Goal: Information Seeking & Learning: Learn about a topic

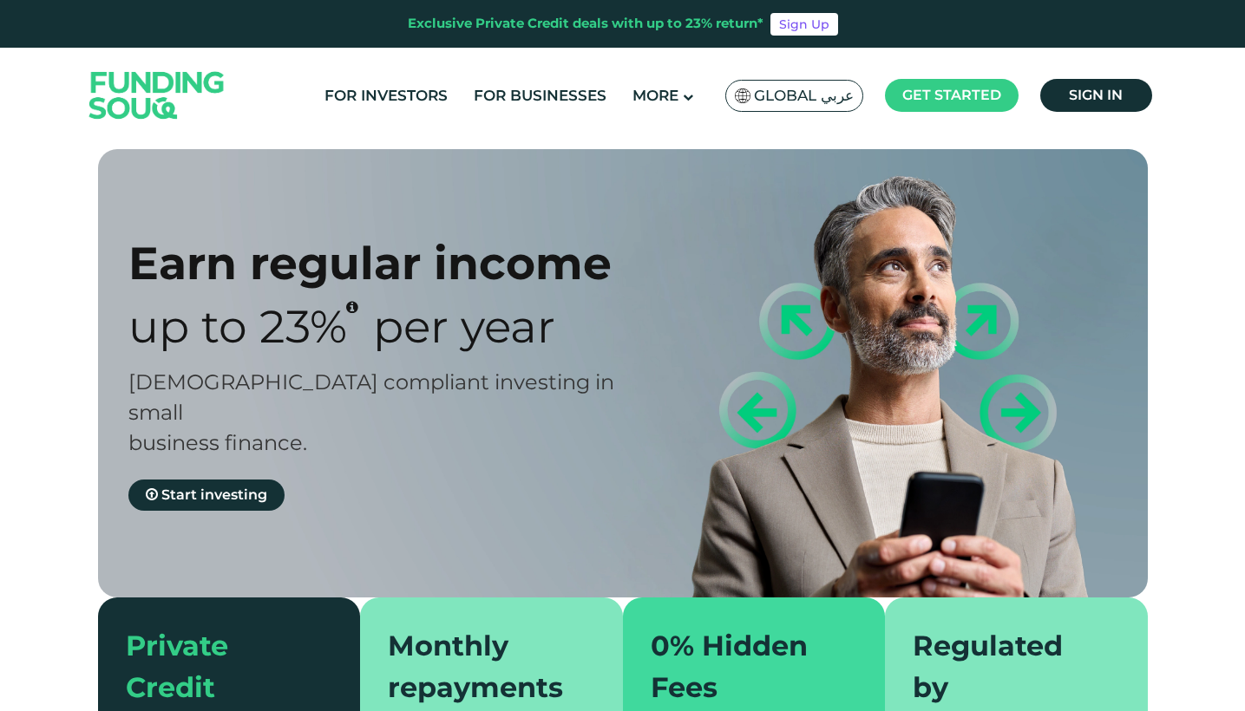
scroll to position [10, 0]
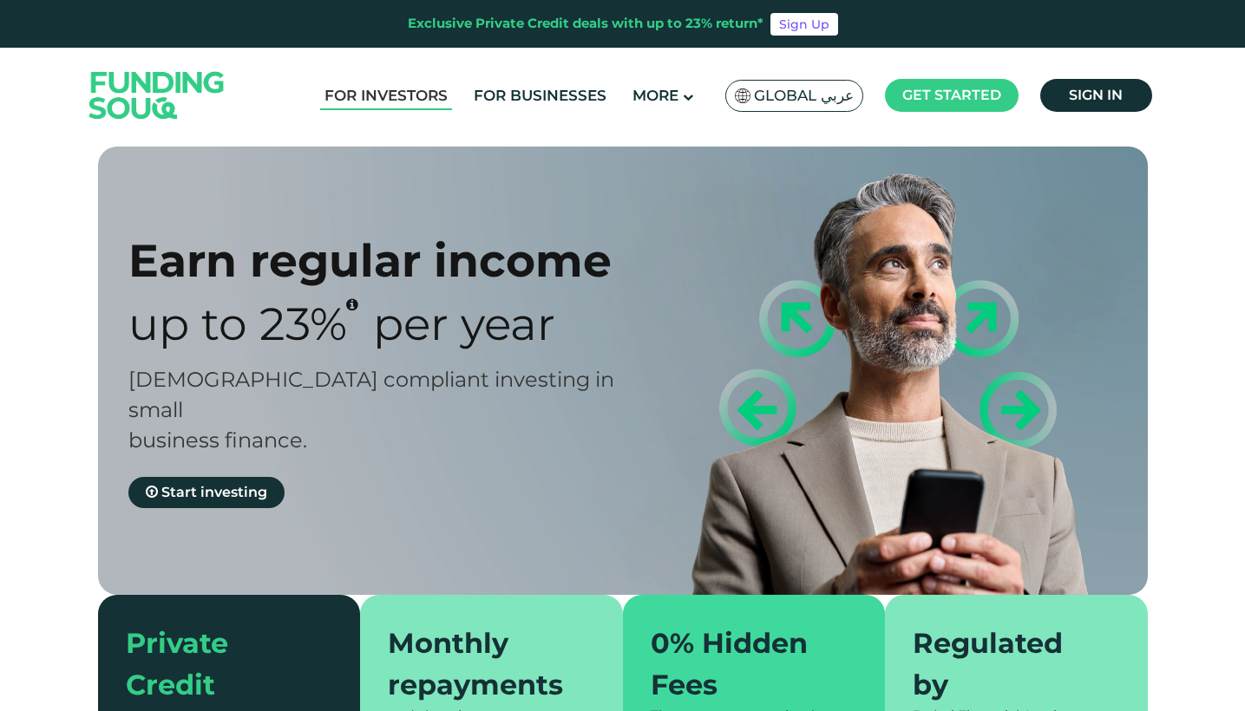
click at [371, 102] on link "For Investors" at bounding box center [386, 96] width 132 height 29
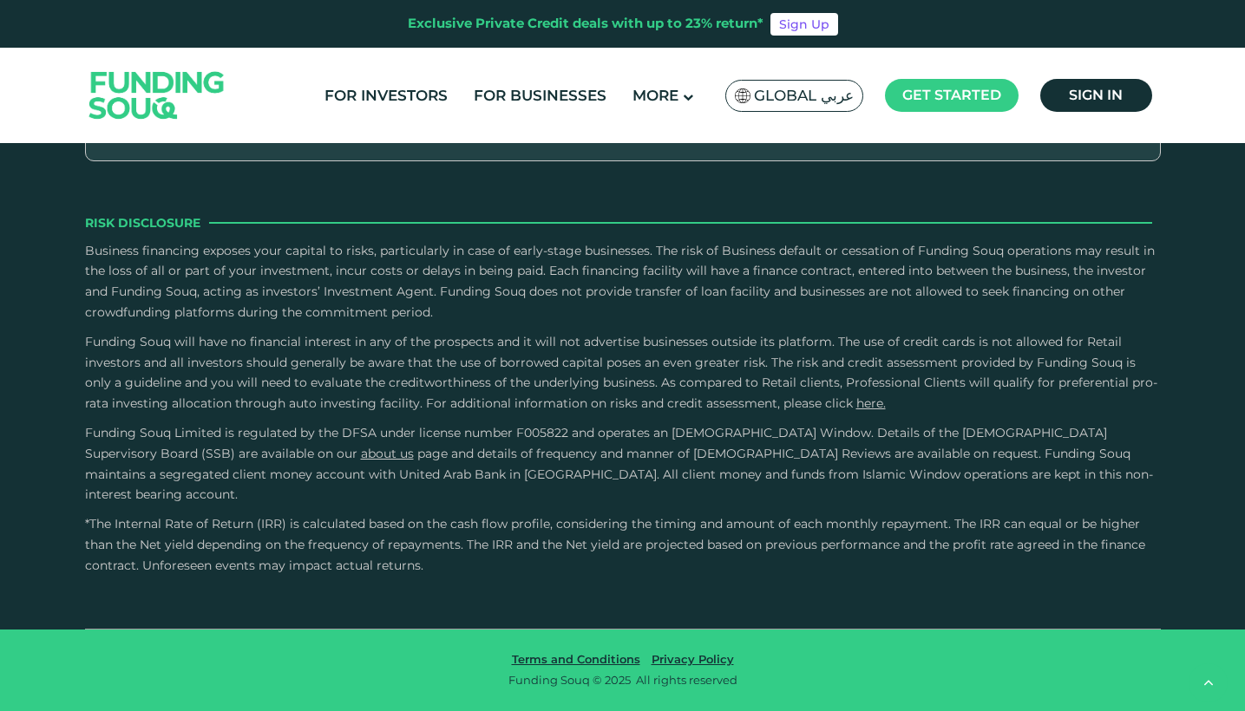
scroll to position [4065, 0]
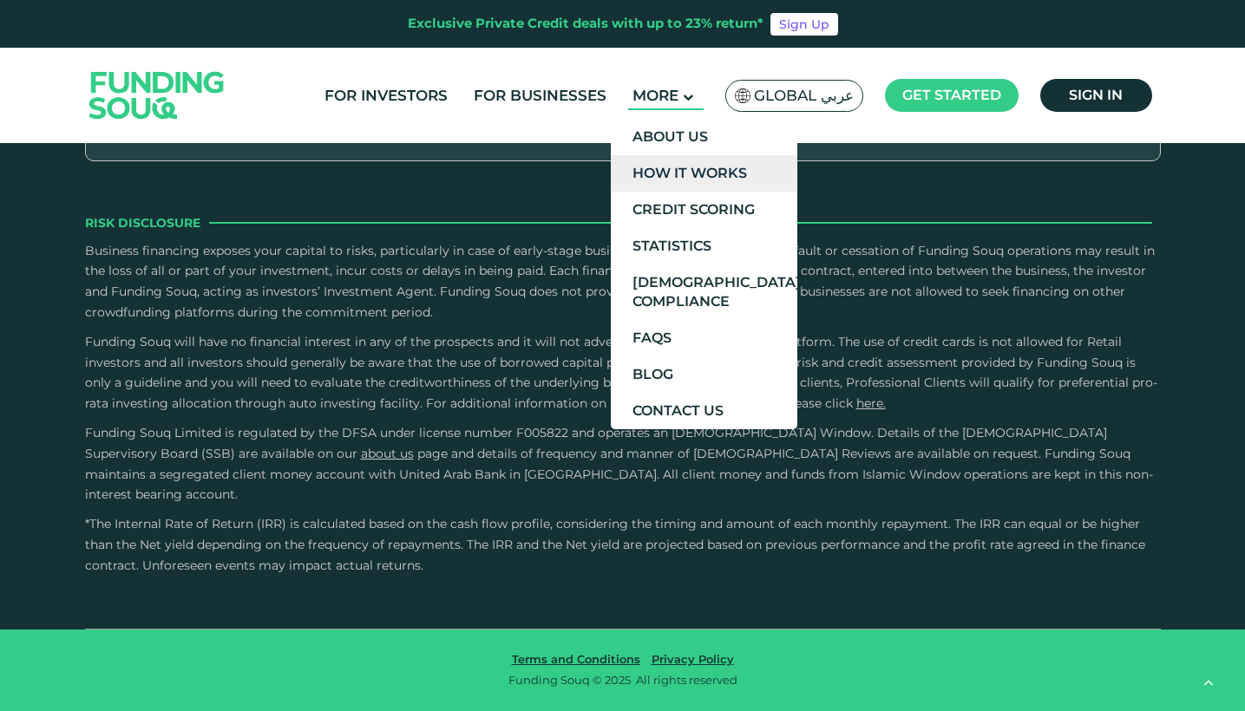
click at [693, 187] on link "How It Works" at bounding box center [704, 173] width 187 height 36
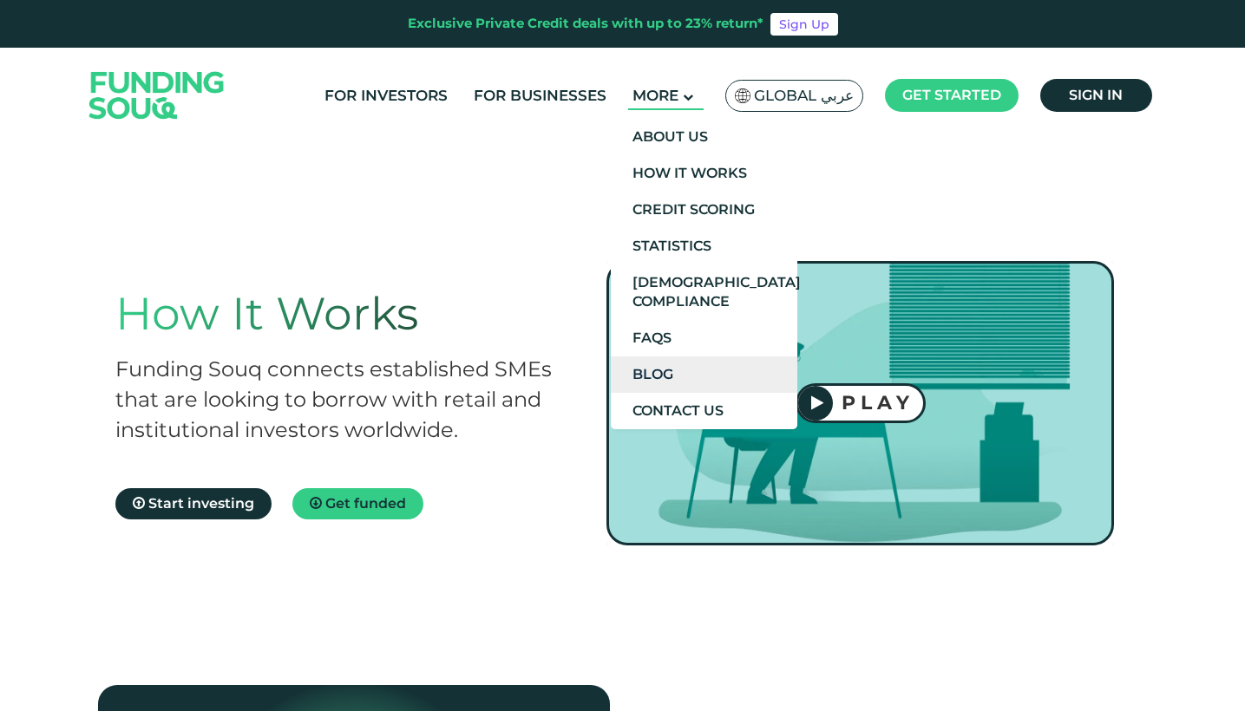
click at [700, 381] on link "Blog" at bounding box center [704, 375] width 187 height 36
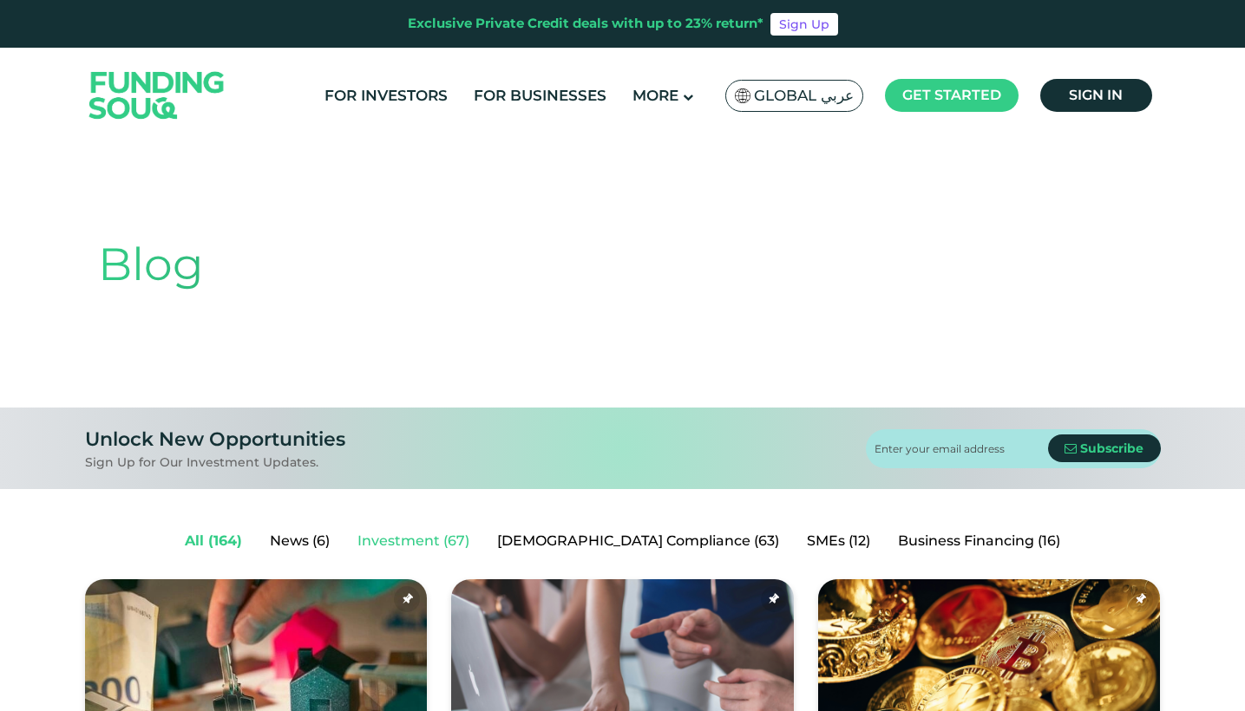
scroll to position [39, 0]
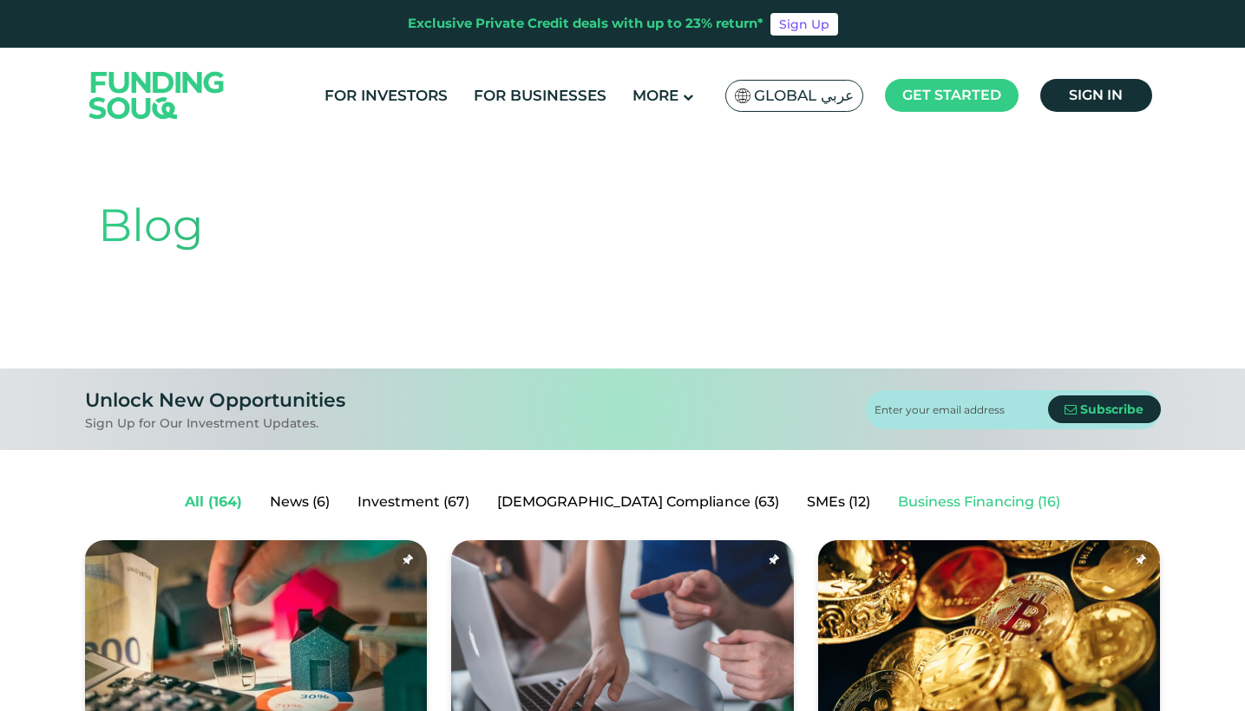
click at [894, 497] on link "Business Financing (16)" at bounding box center [979, 502] width 190 height 35
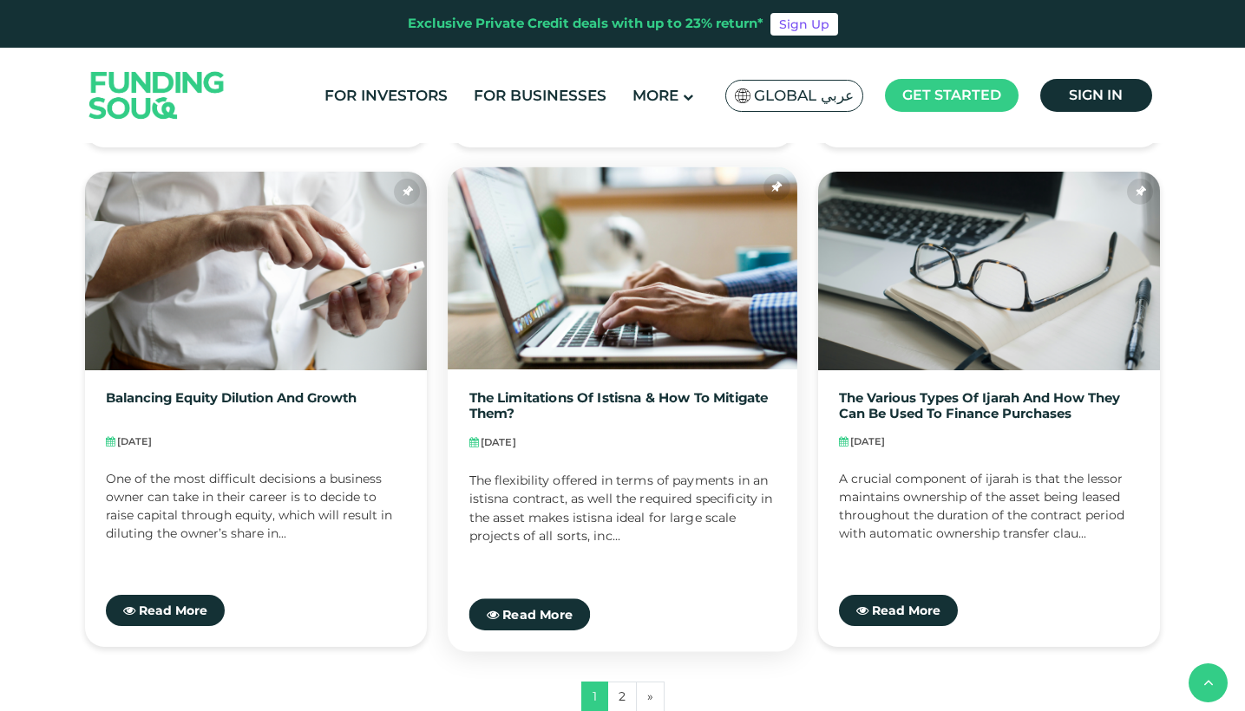
scroll to position [1412, 0]
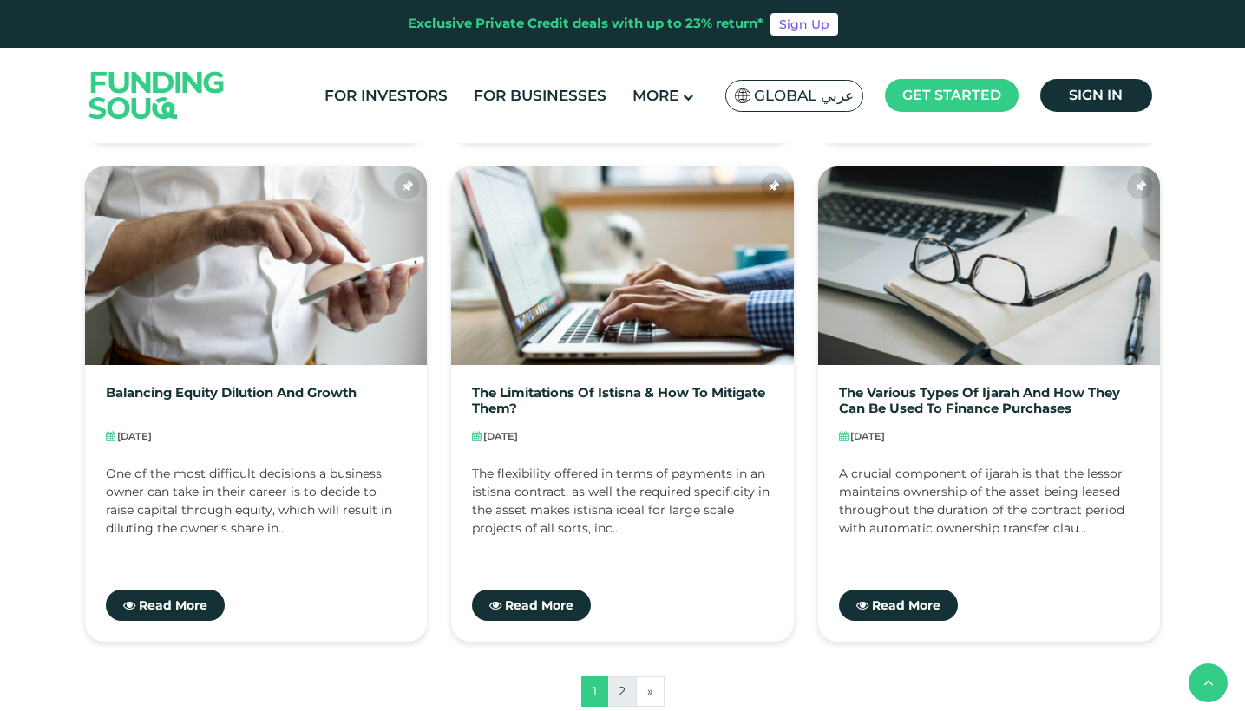
click at [617, 691] on link "2" at bounding box center [621, 692] width 29 height 30
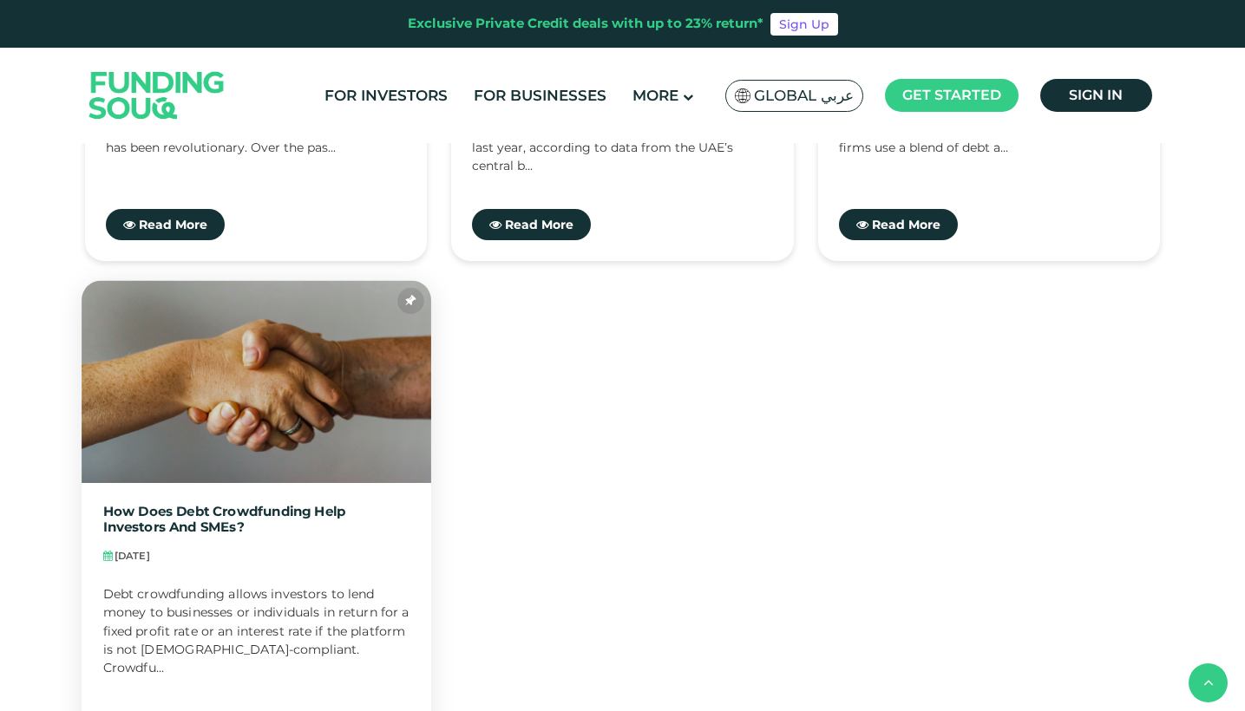
scroll to position [1753, 0]
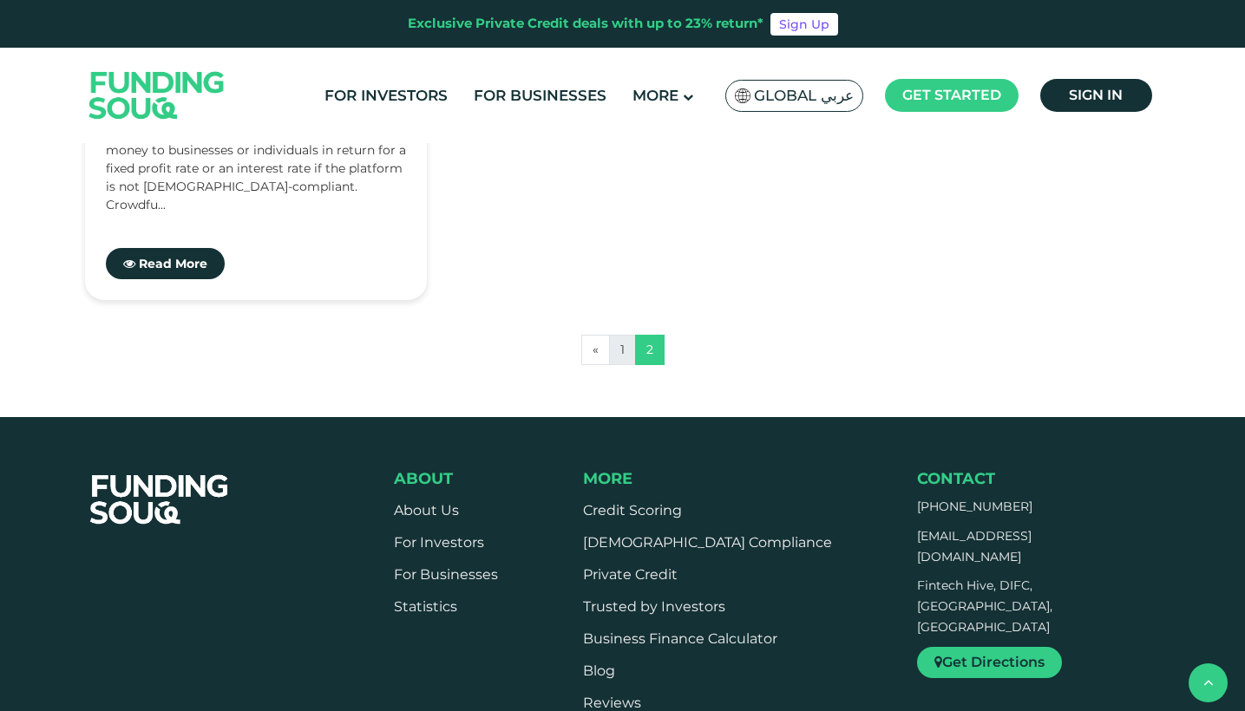
click at [633, 346] on link "1" at bounding box center [622, 350] width 27 height 30
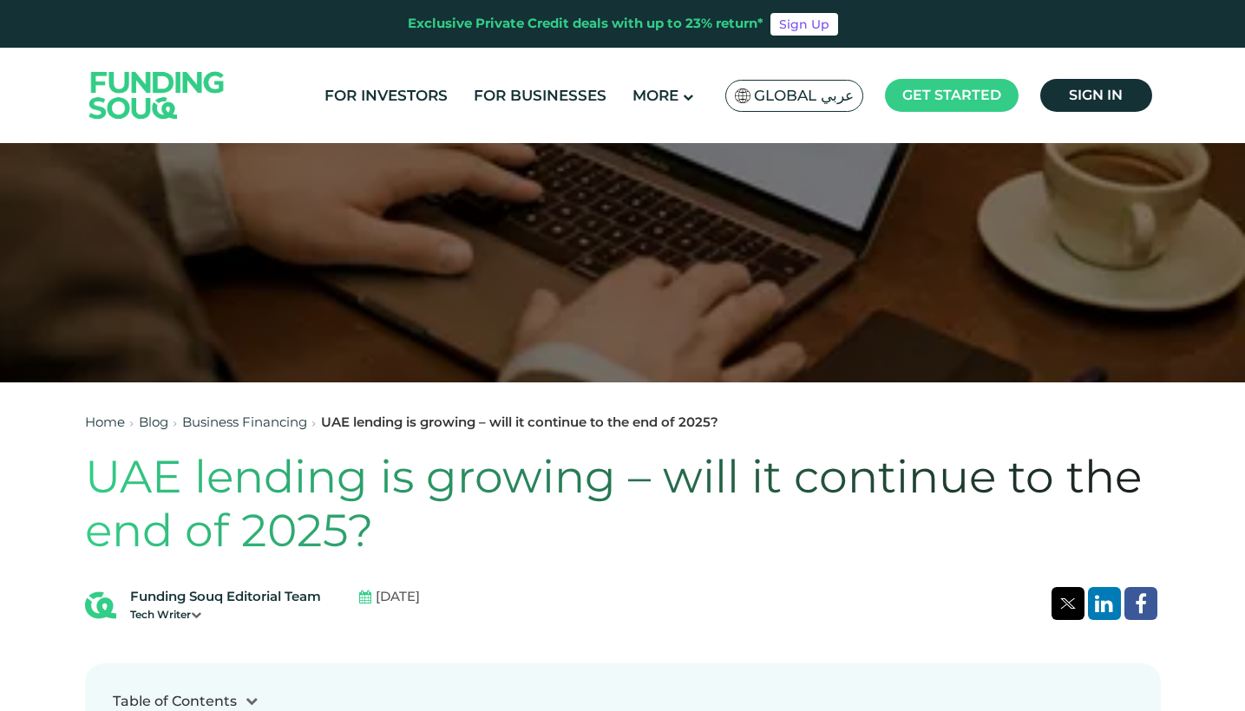
scroll to position [382, 0]
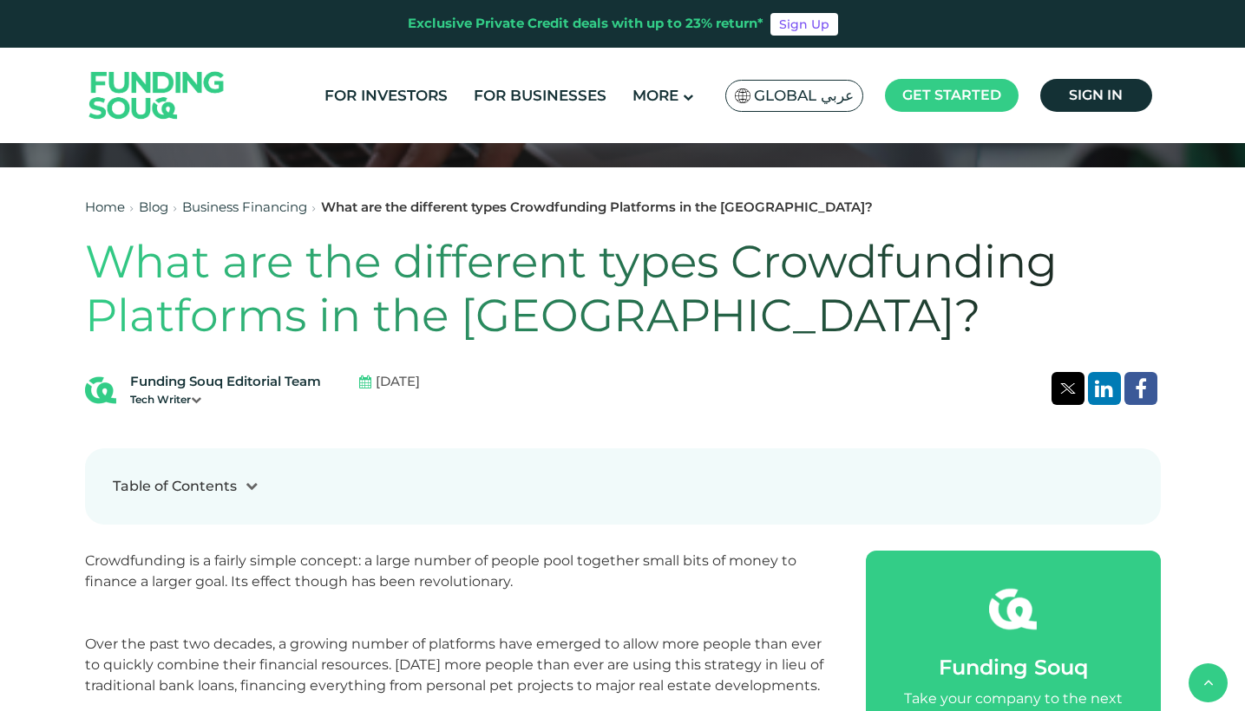
scroll to position [490, 0]
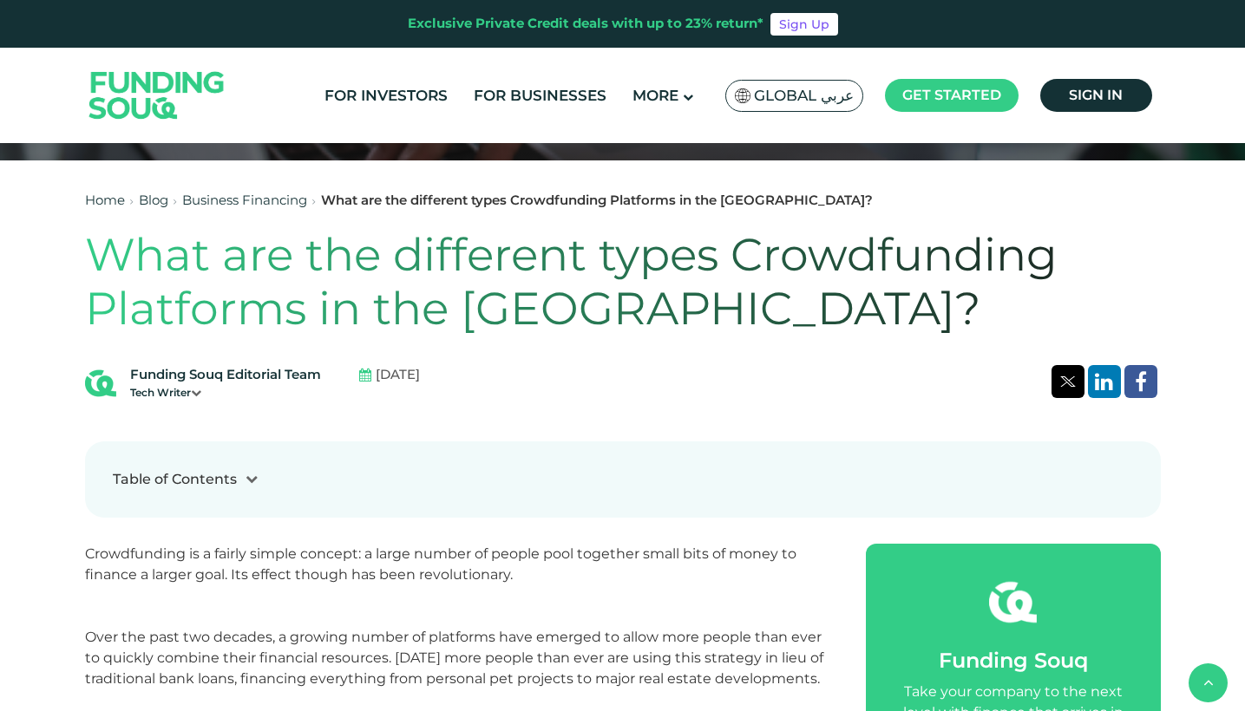
click at [614, 271] on h1 "What are the different types Crowdfunding Platforms in the UAE?" at bounding box center [623, 282] width 1076 height 108
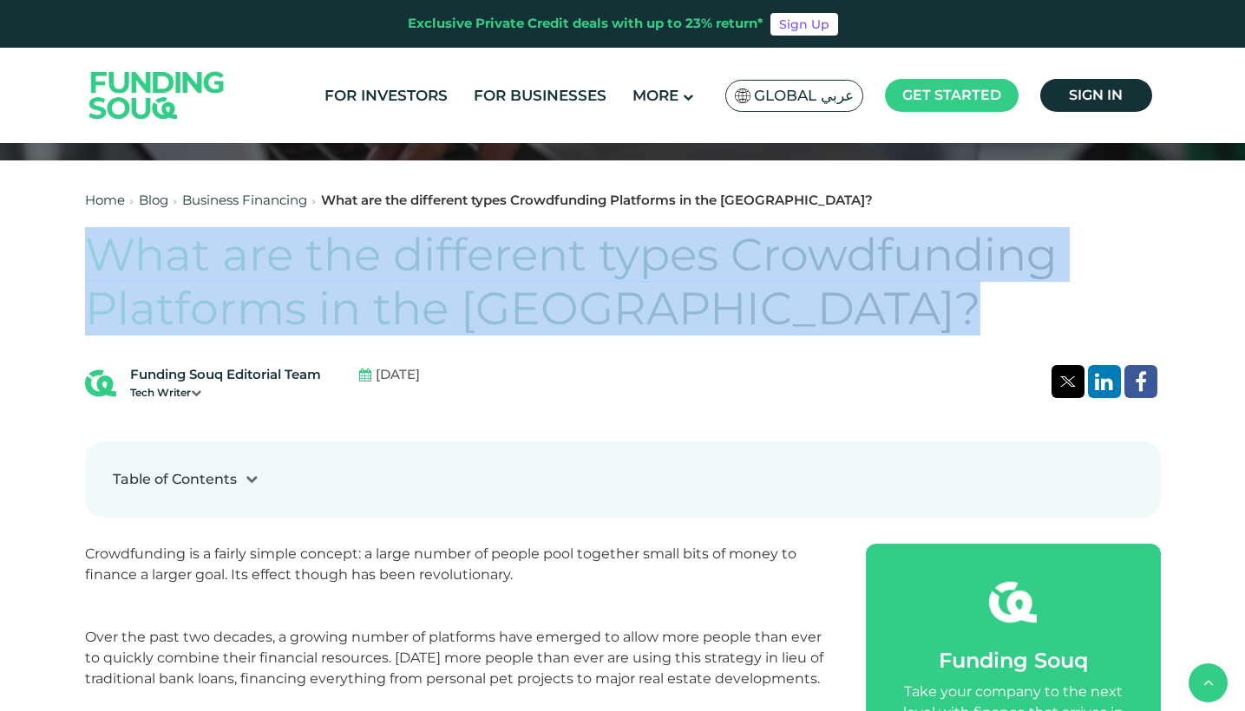
click at [614, 271] on h1 "What are the different types Crowdfunding Platforms in the UAE?" at bounding box center [623, 282] width 1076 height 108
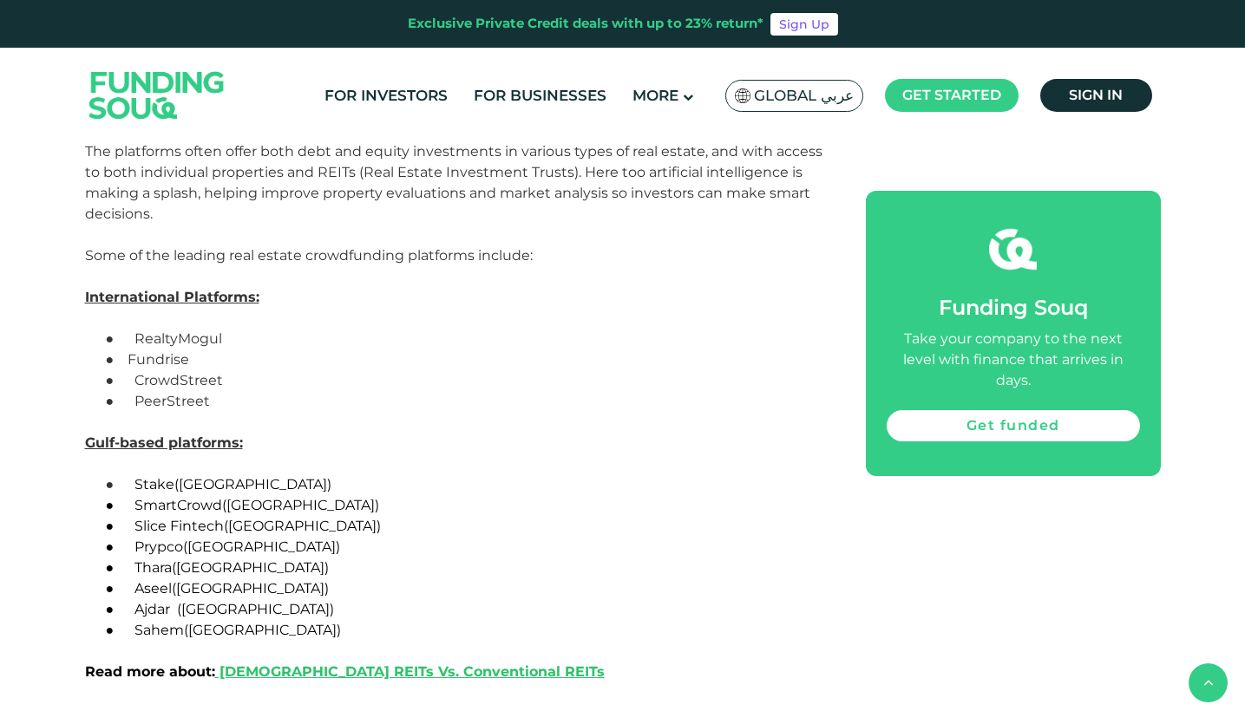
scroll to position [4901, 0]
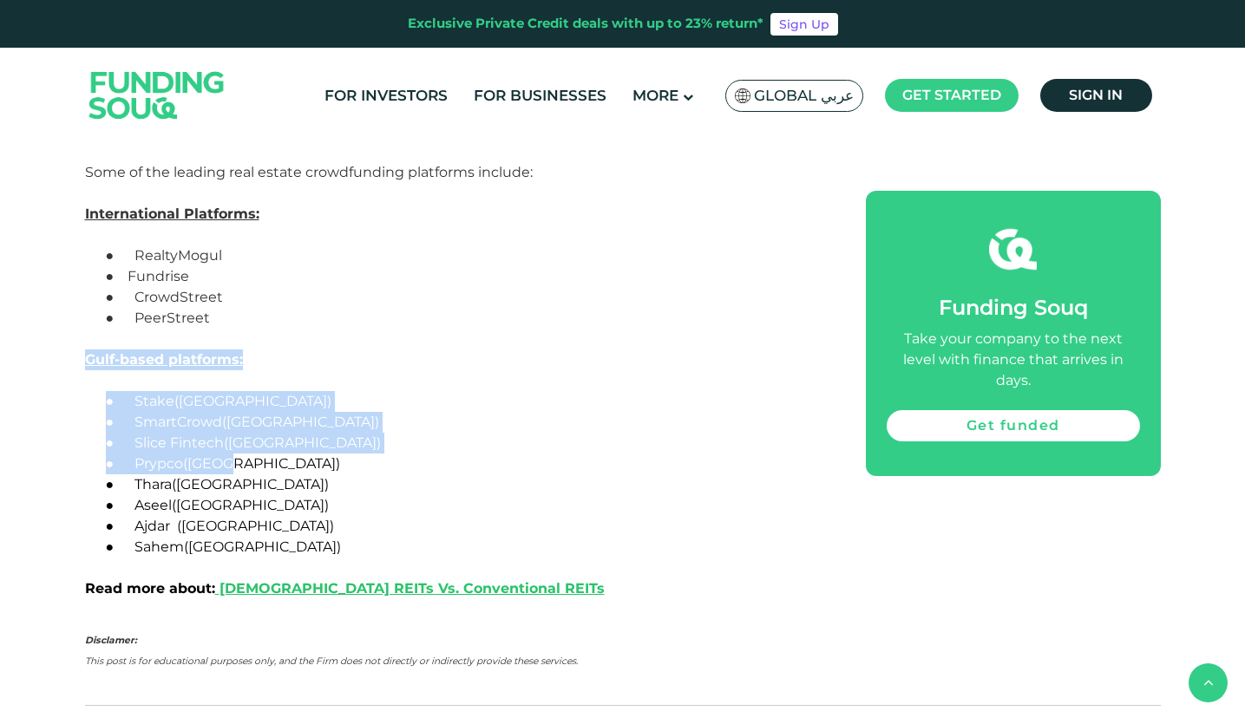
drag, startPoint x: 246, startPoint y: 464, endPoint x: 39, endPoint y: 359, distance: 232.4
copy div "Gulf-based platforms: ● Stake (UAE) ● SmartCrowd (UAE) ● Slice Fintech (UAE) ● …"
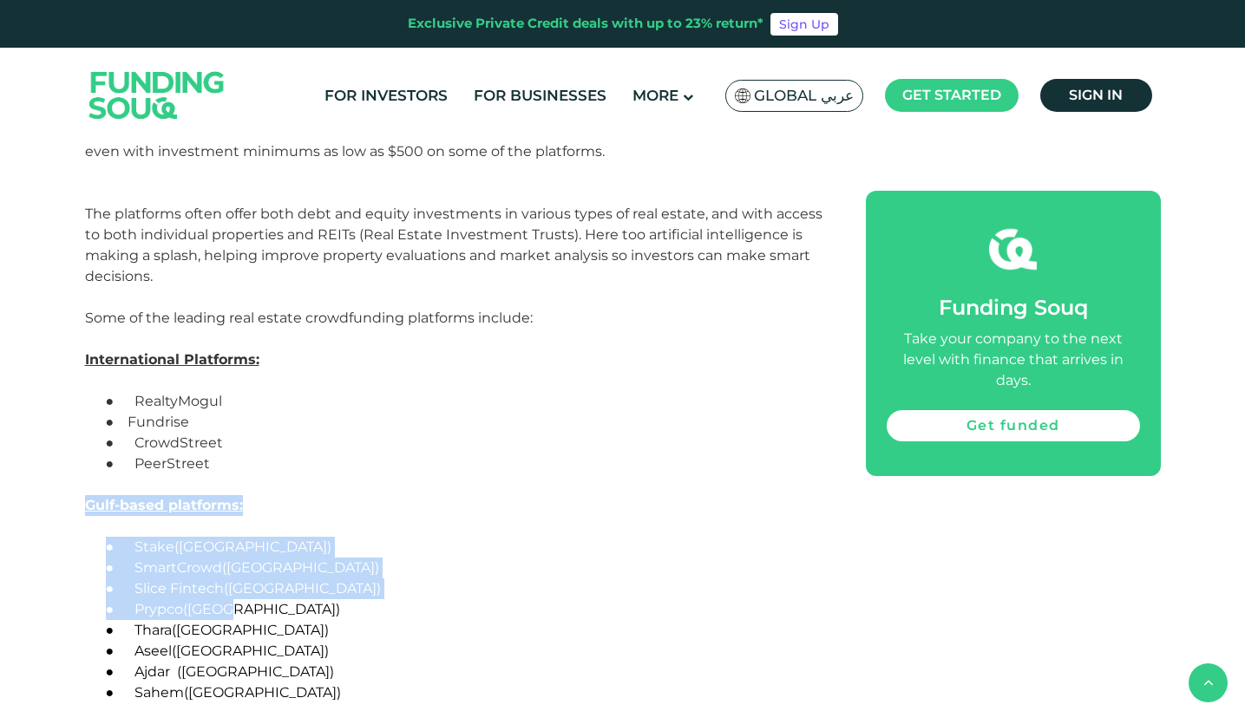
scroll to position [4756, 0]
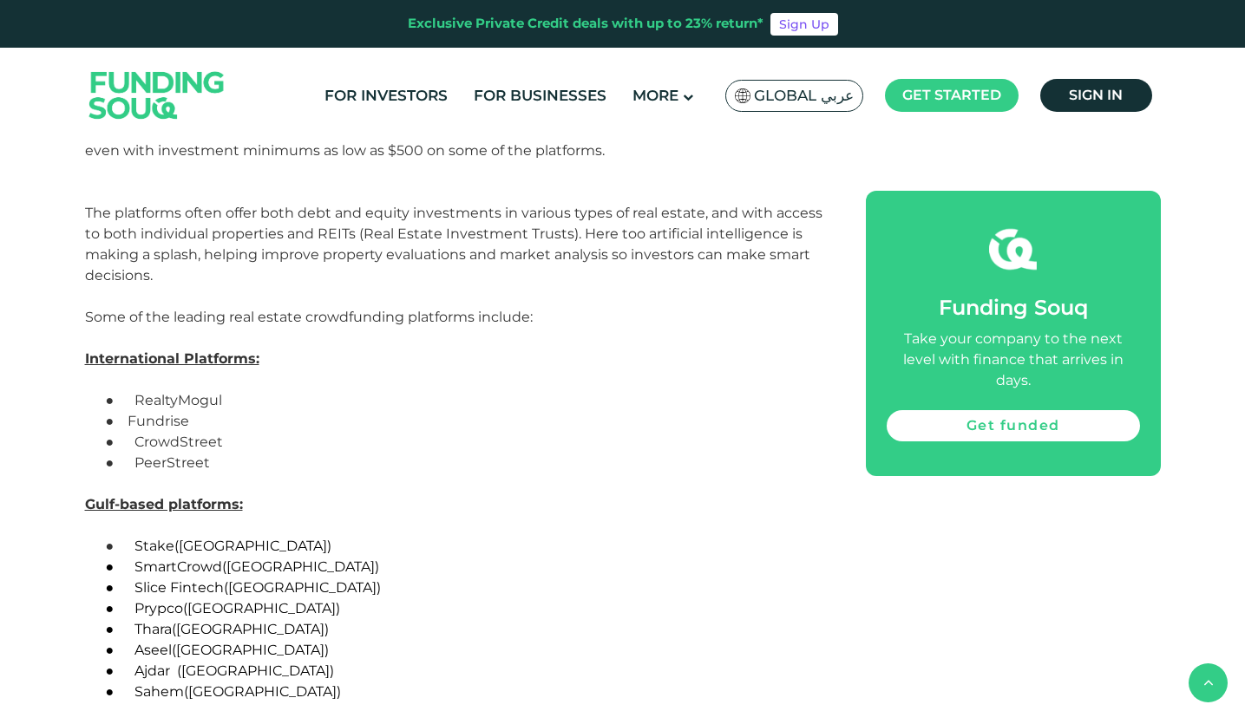
click at [692, 277] on p "Finally, there’s real estate crowdfunding. As the name implies, this allows ind…" at bounding box center [456, 192] width 742 height 187
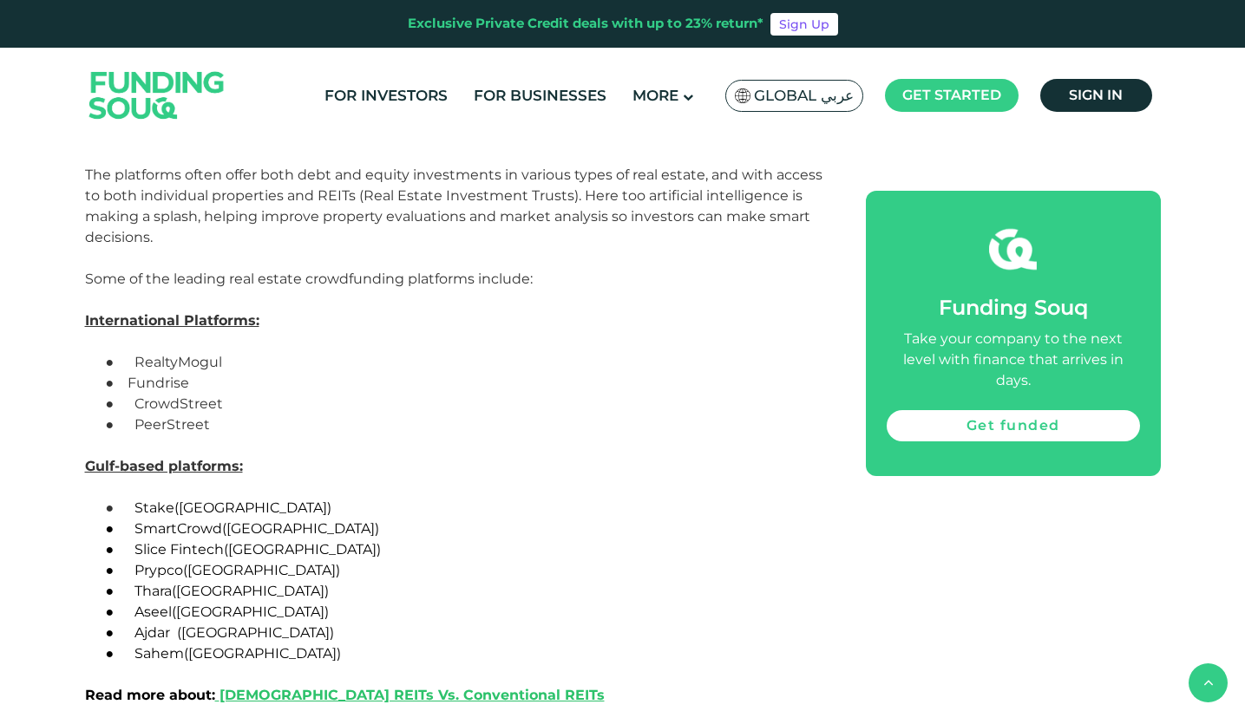
scroll to position [4813, 0]
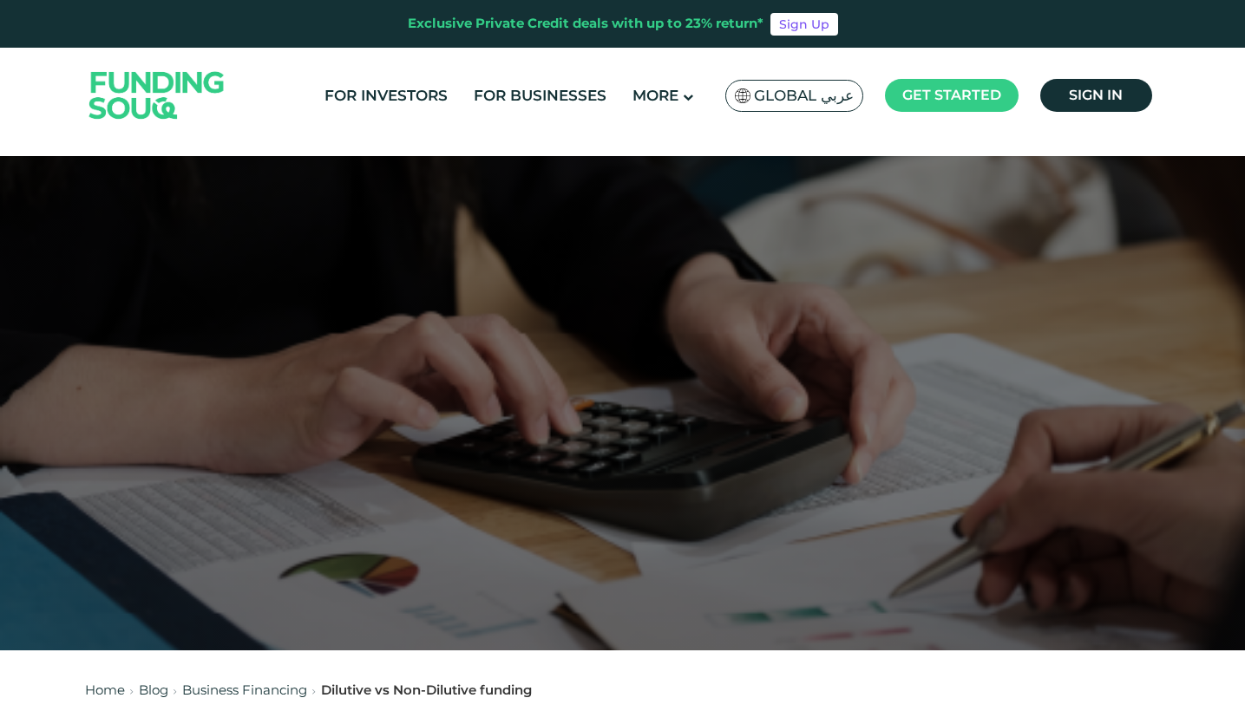
scroll to position [635, 0]
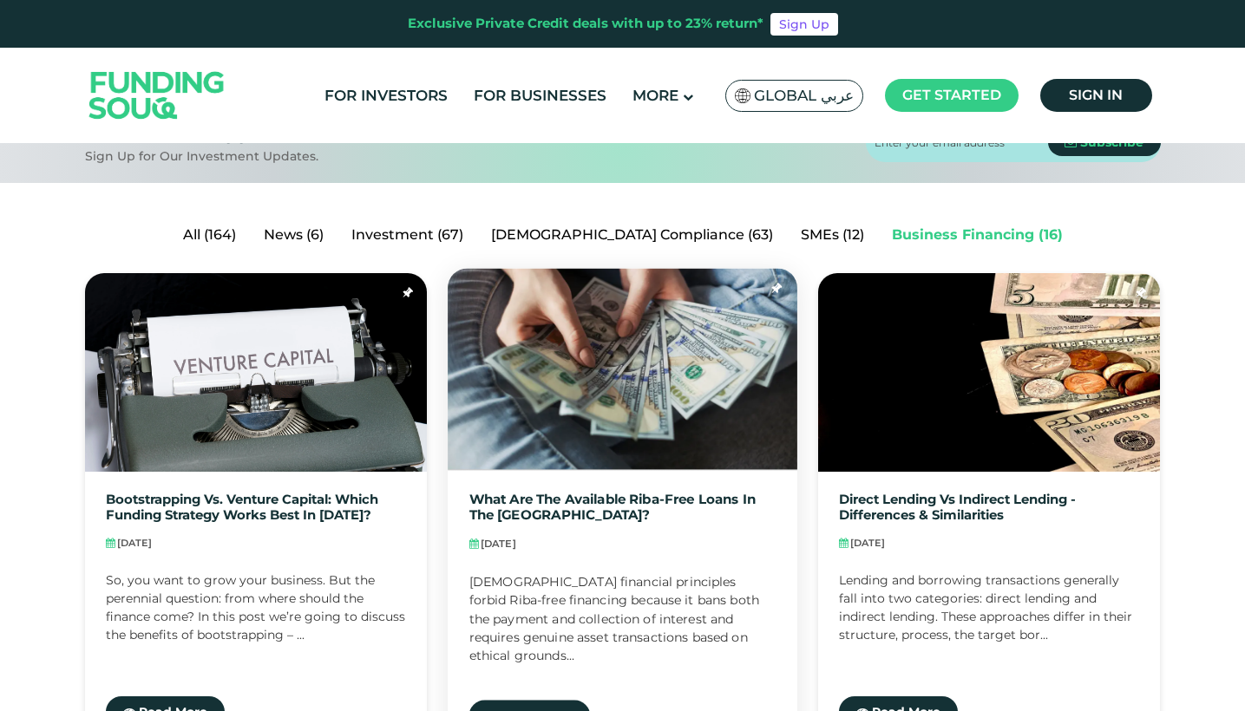
scroll to position [319, 0]
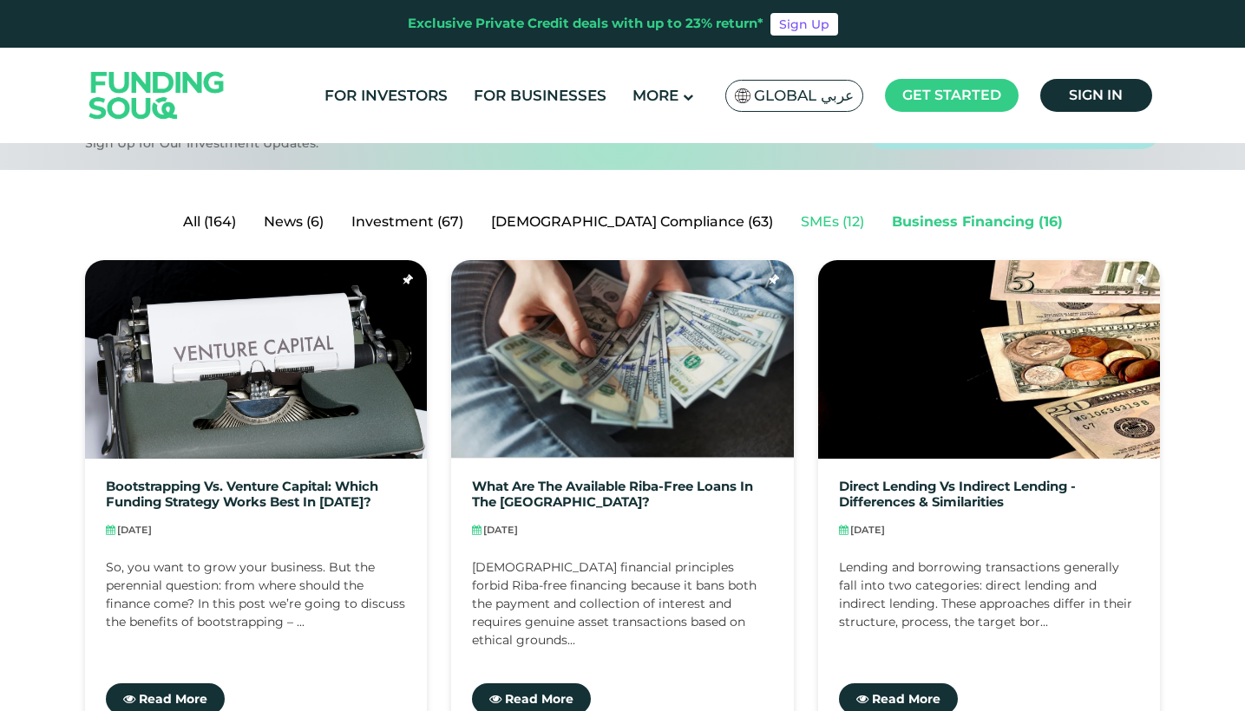
click at [787, 235] on link "SMEs (12)" at bounding box center [832, 222] width 91 height 35
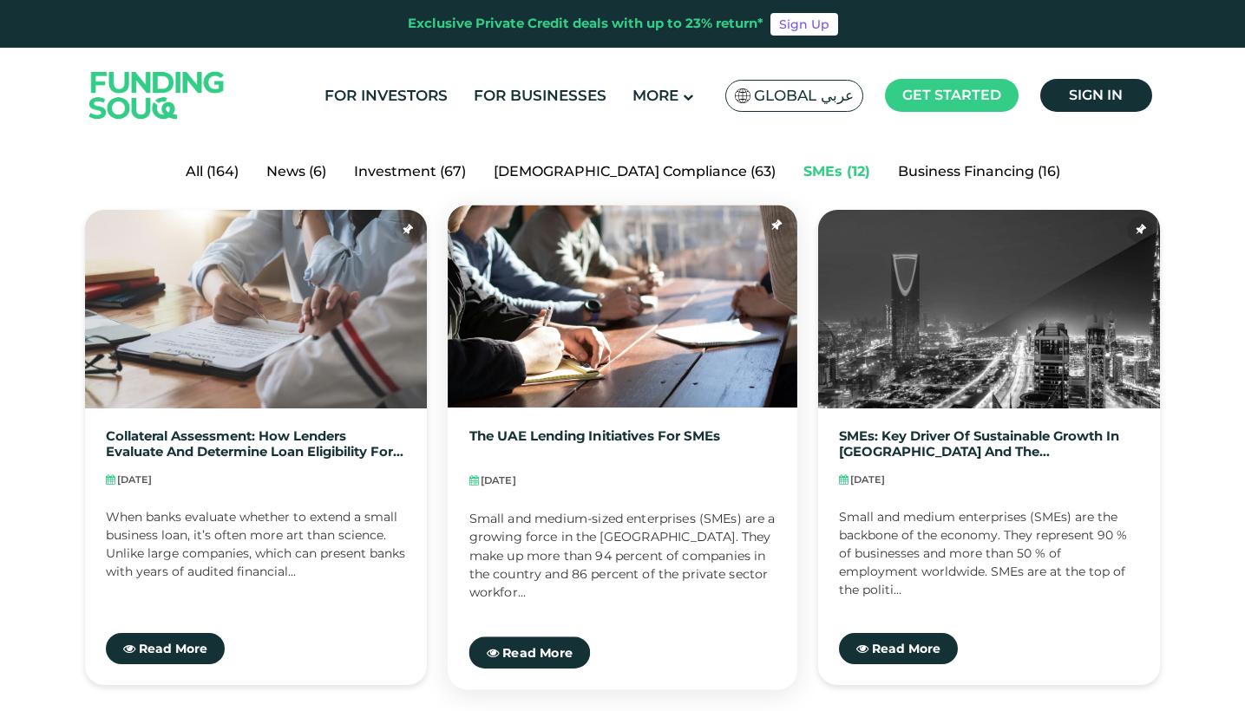
scroll to position [367, 0]
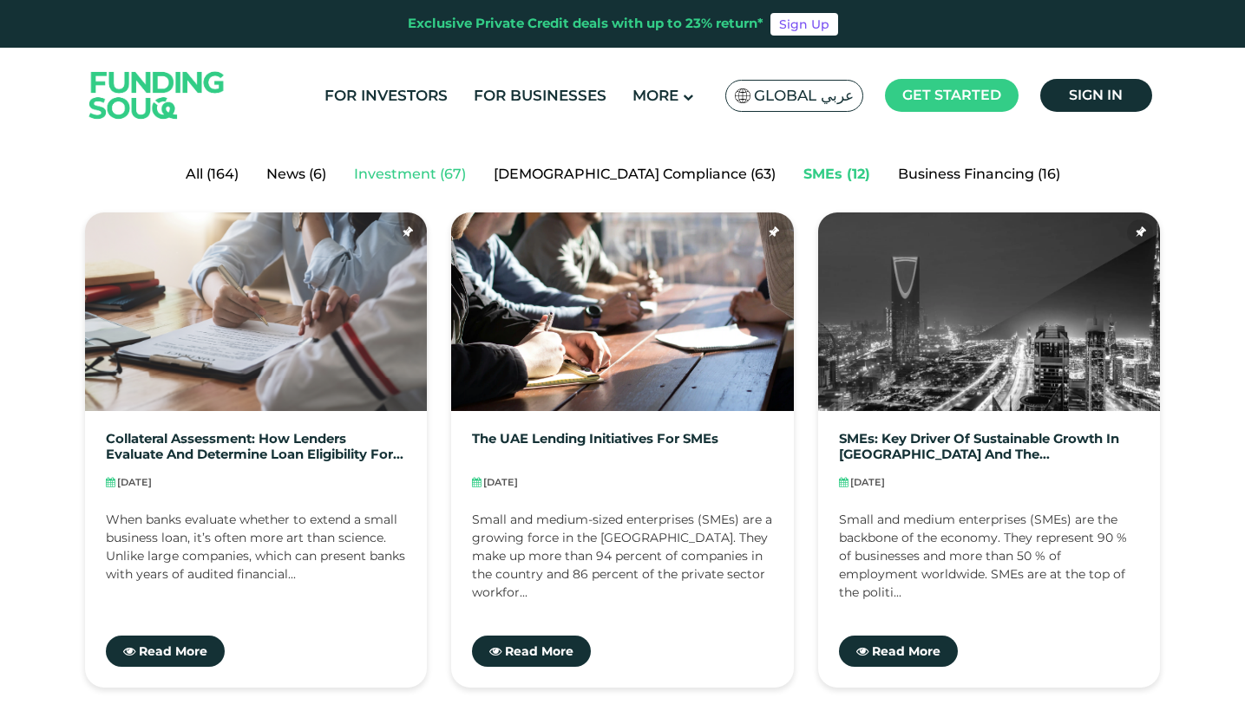
click at [468, 184] on link "Investment (67)" at bounding box center [410, 174] width 140 height 35
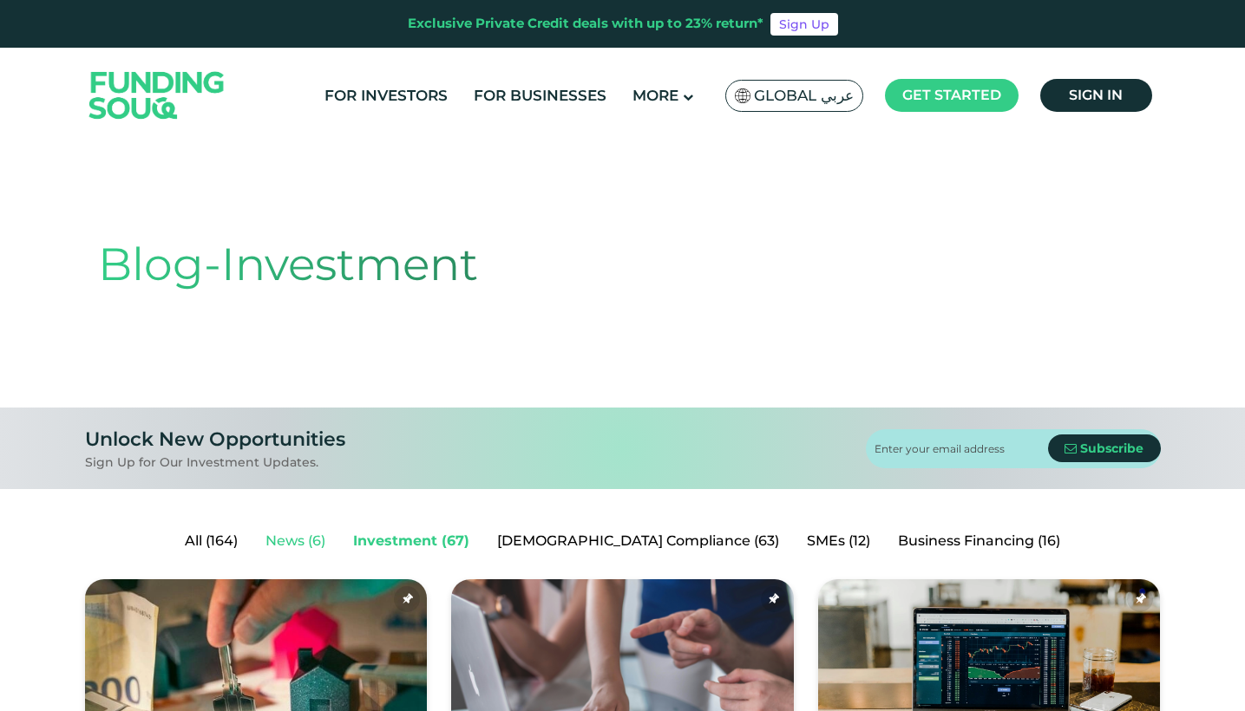
click at [334, 533] on link "News (6)" at bounding box center [296, 541] width 88 height 35
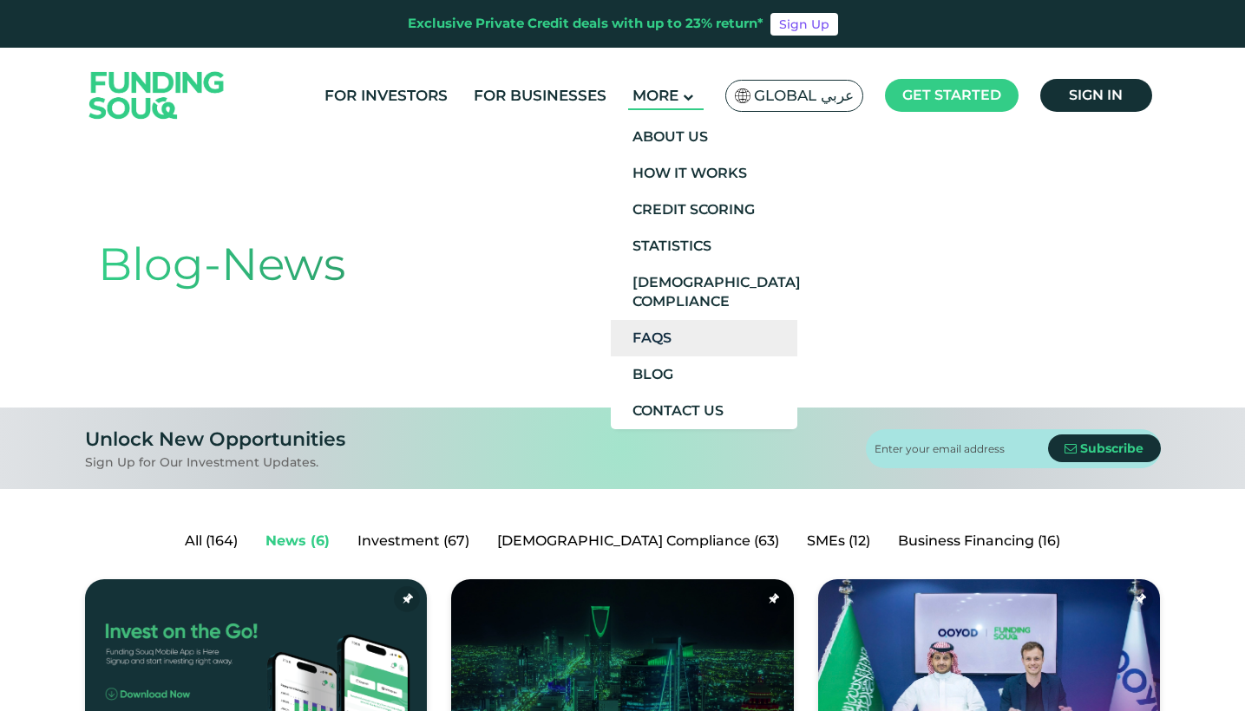
click at [681, 340] on link "FAQs" at bounding box center [704, 338] width 187 height 36
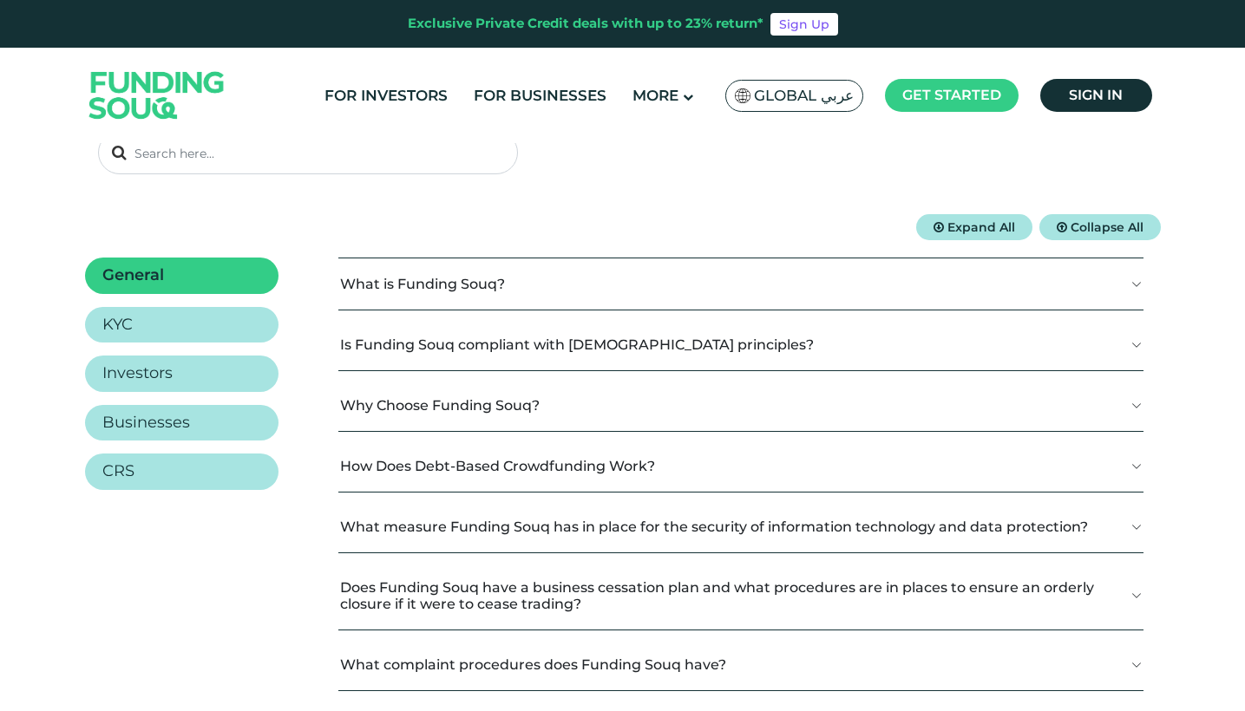
scroll to position [195, 0]
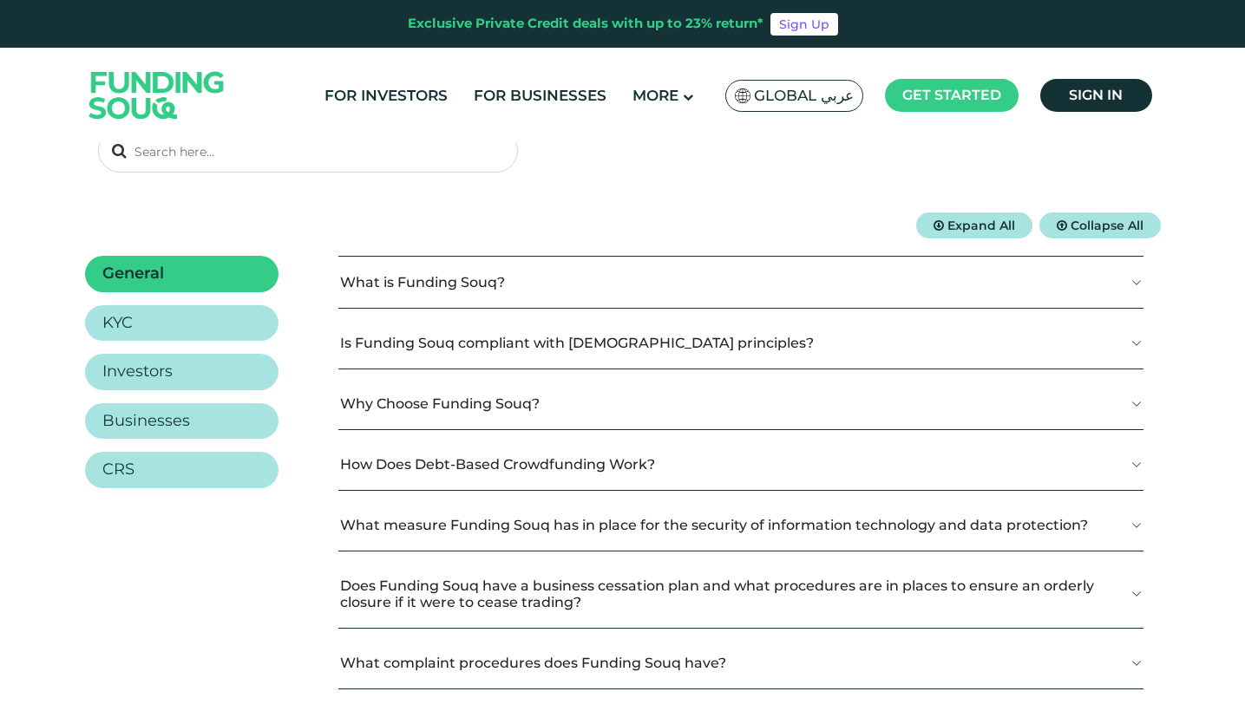
click at [541, 296] on button "What is Funding Souq?" at bounding box center [740, 282] width 805 height 51
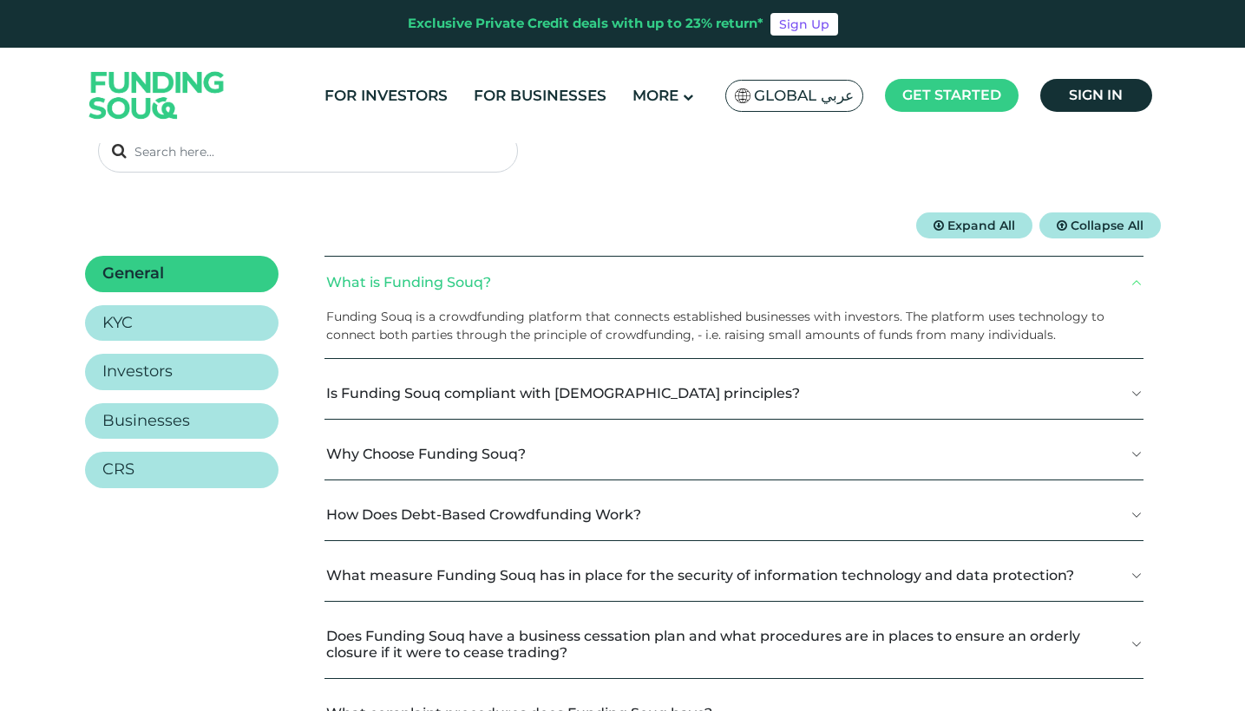
click at [541, 296] on button "What is Funding Souq?" at bounding box center [733, 282] width 819 height 51
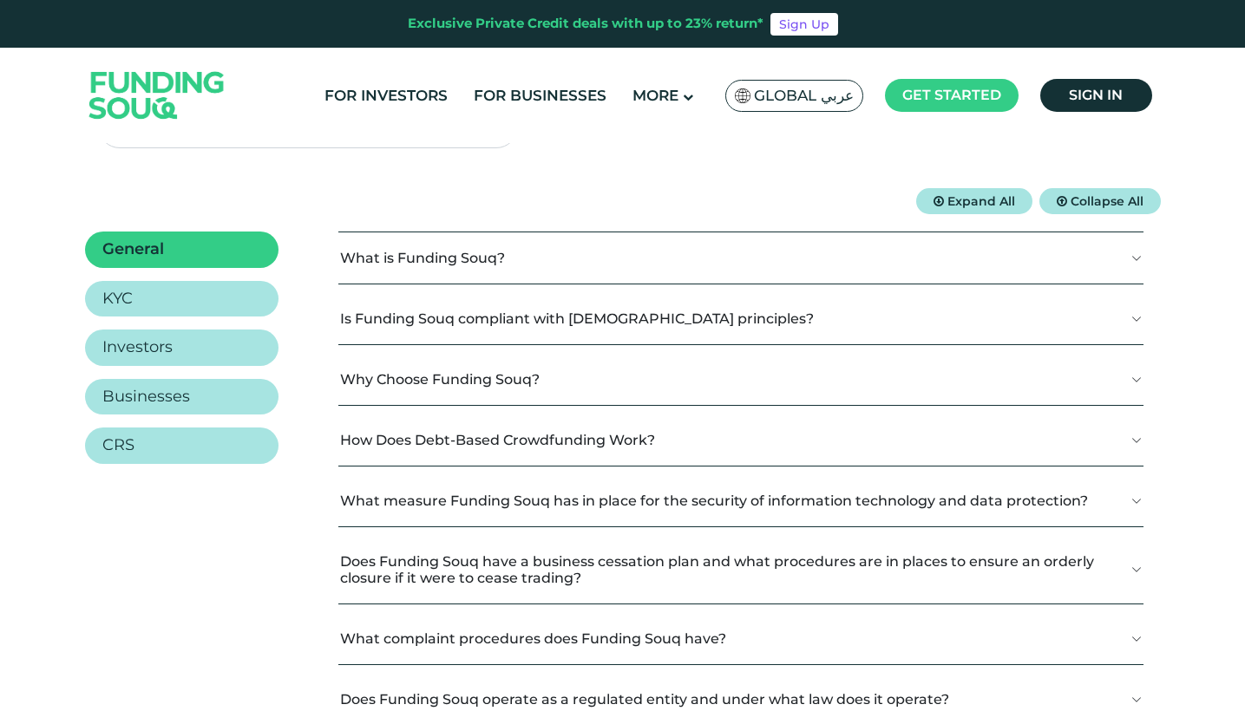
scroll to position [220, 0]
click at [567, 258] on button "What is Funding Souq?" at bounding box center [740, 258] width 805 height 51
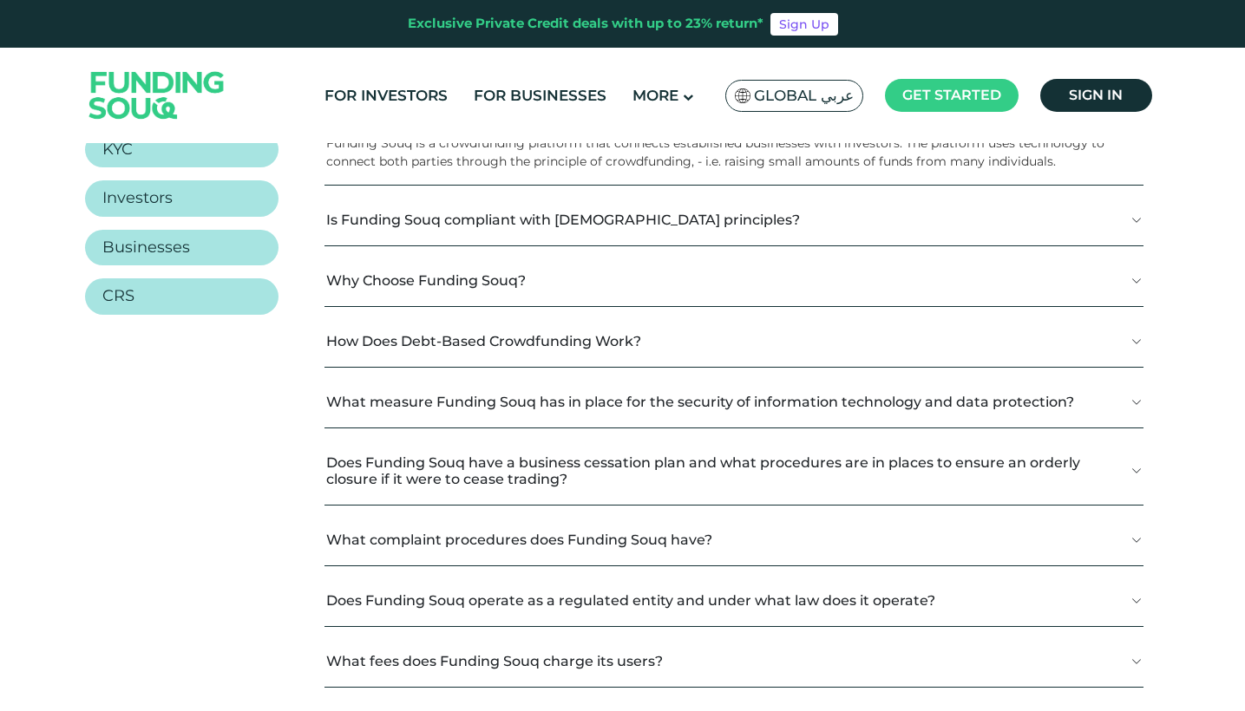
scroll to position [390, 0]
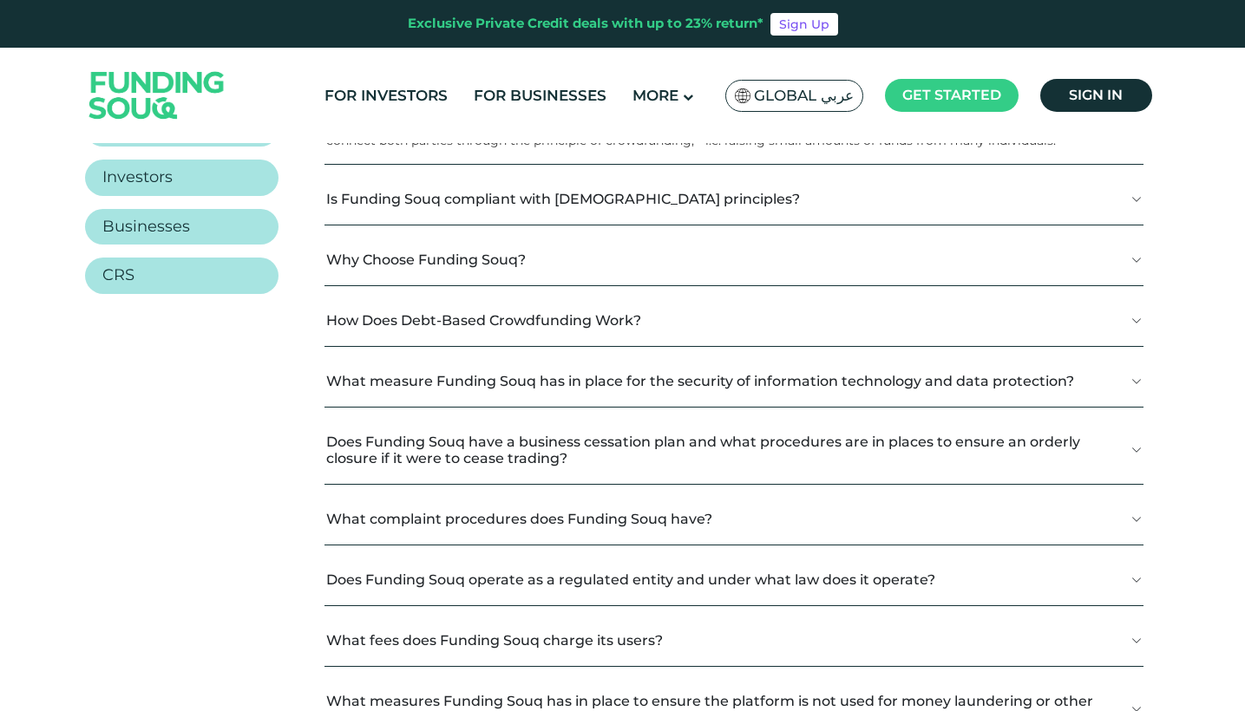
click at [576, 272] on button "Why Choose Funding Souq?" at bounding box center [733, 259] width 819 height 51
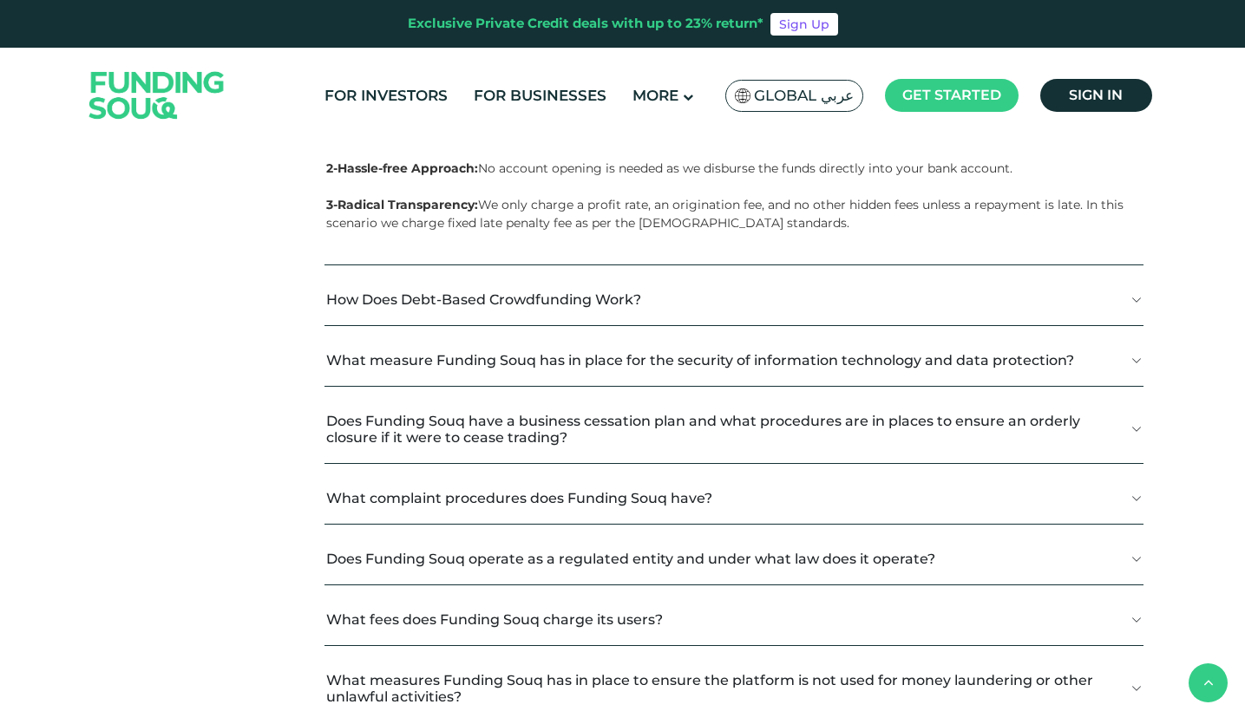
scroll to position [844, 0]
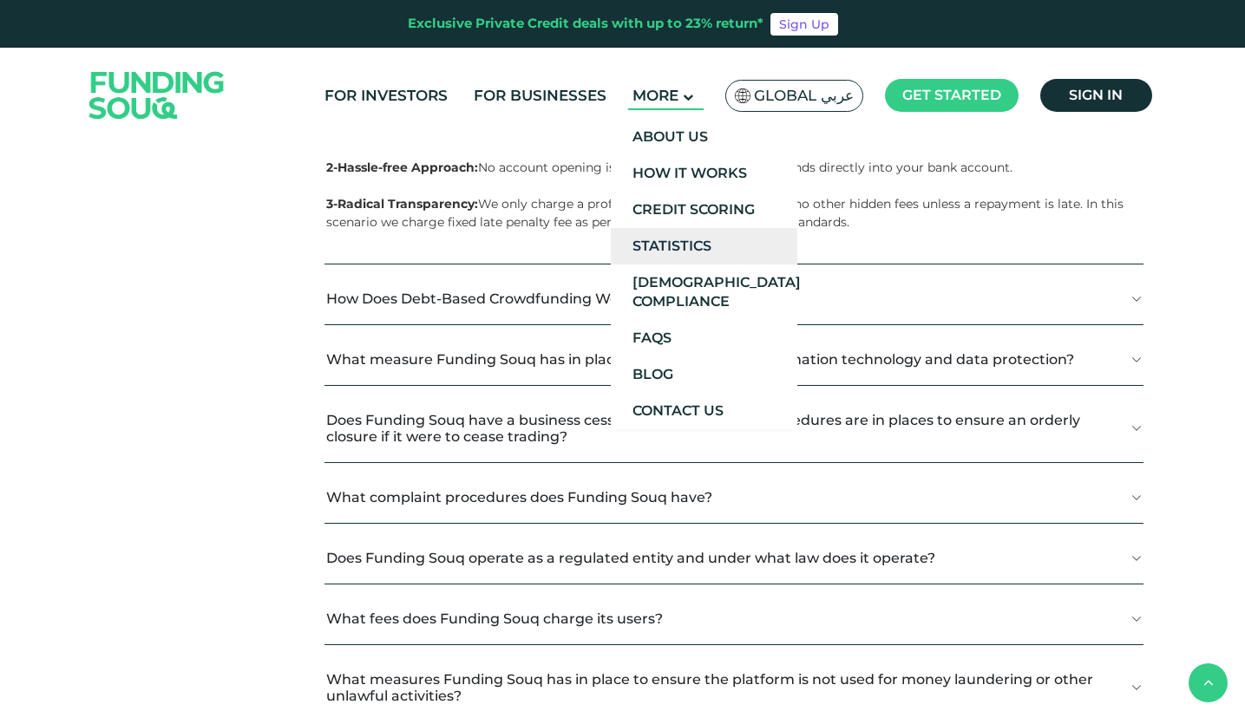
click at [719, 239] on link "Statistics" at bounding box center [704, 246] width 187 height 36
